Goal: Navigation & Orientation: Find specific page/section

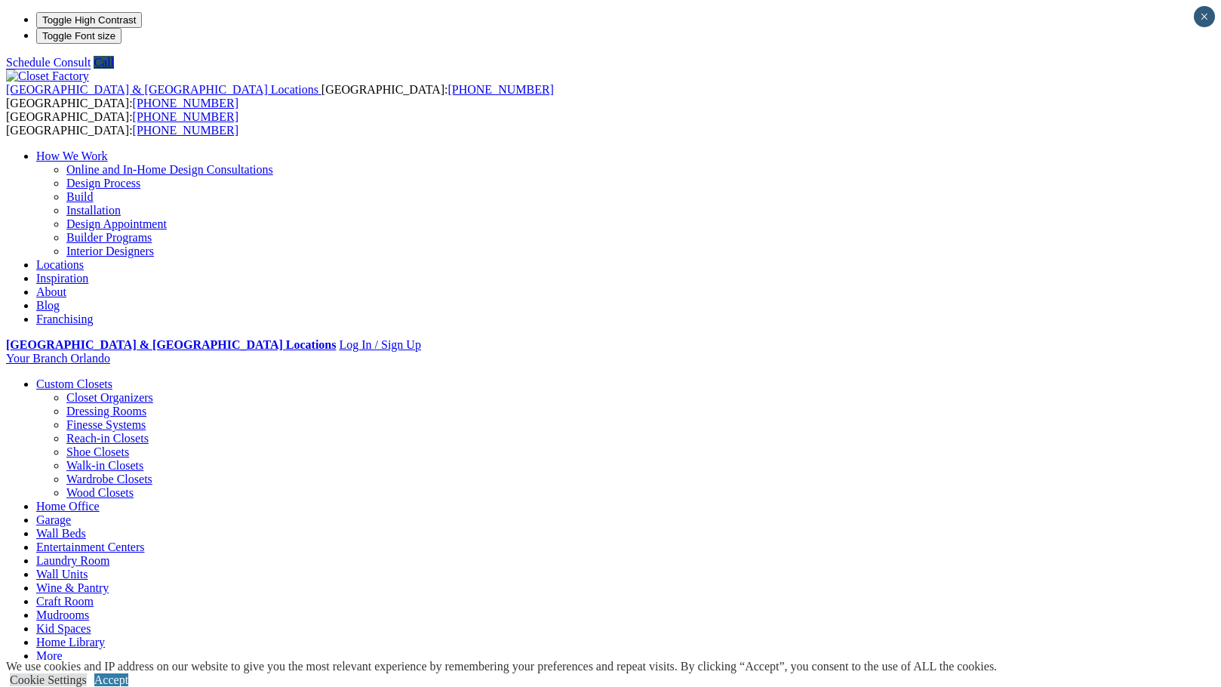
click at [139, 676] on link "Wine & Pantry" at bounding box center [102, 682] width 72 height 13
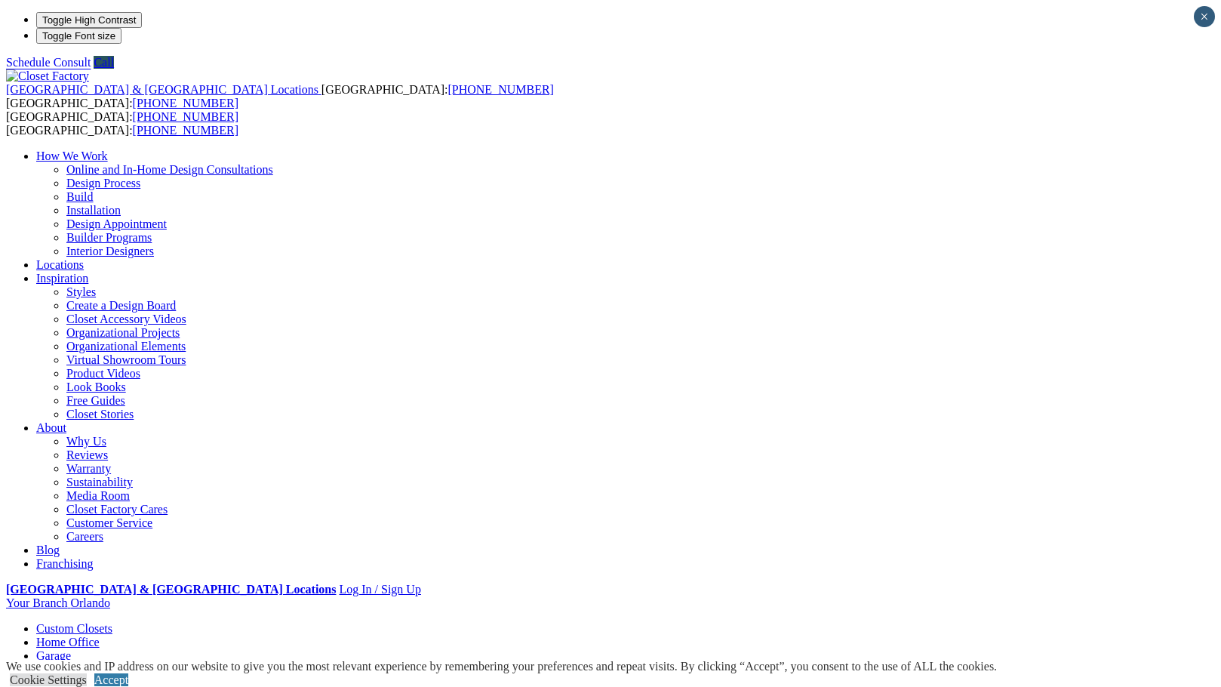
drag, startPoint x: 606, startPoint y: 172, endPoint x: 890, endPoint y: 29, distance: 318.2
click at [890, 149] on ul "How We Work Online and In-Home Design Consultations Design Process Build Instal…" at bounding box center [610, 359] width 1209 height 421
